Goal: Information Seeking & Learning: Learn about a topic

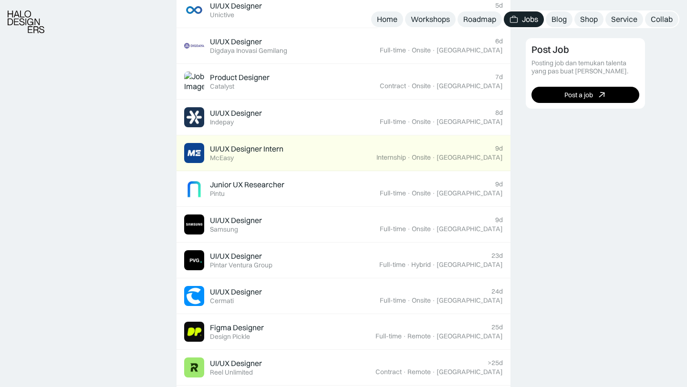
scroll to position [497, 0]
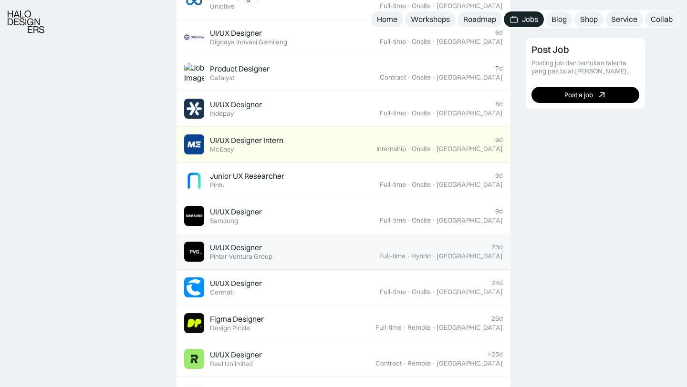
click at [244, 242] on div "UI/UX Designer Featured Pintar Ventura Group" at bounding box center [281, 252] width 195 height 20
